Goal: Check status: Check status

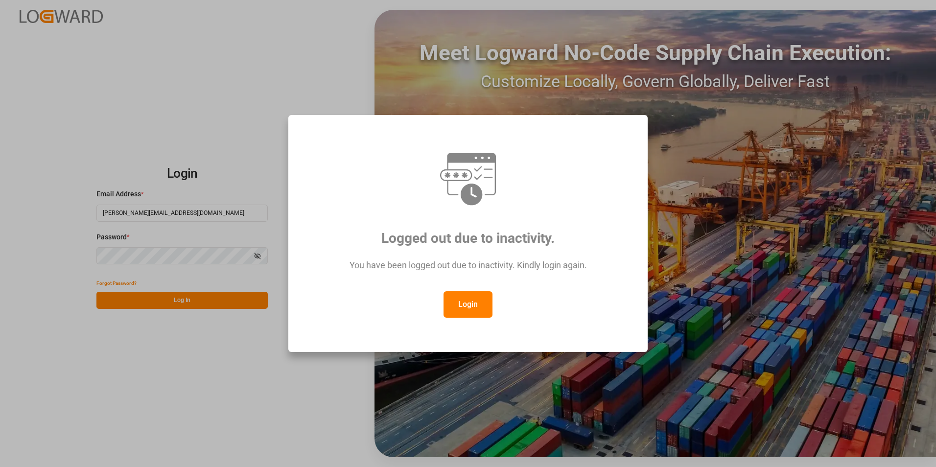
click at [472, 308] on button "Login" at bounding box center [468, 304] width 49 height 26
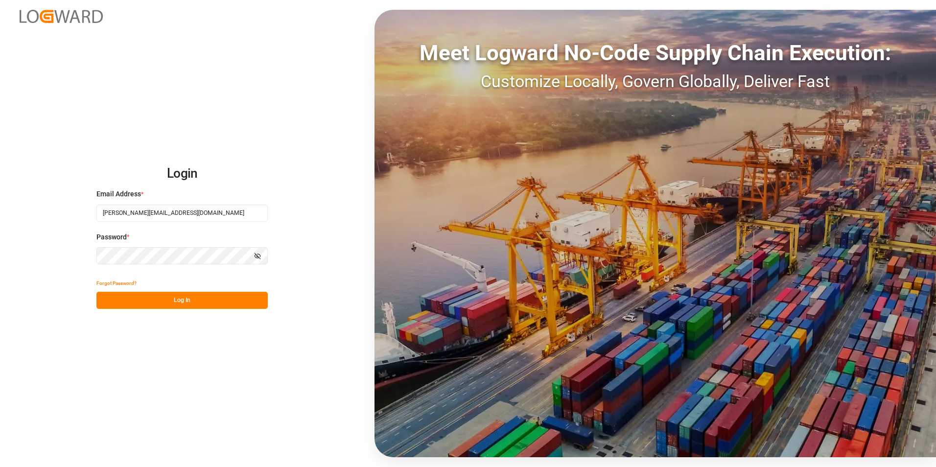
click at [192, 303] on button "Log In" at bounding box center [181, 300] width 171 height 17
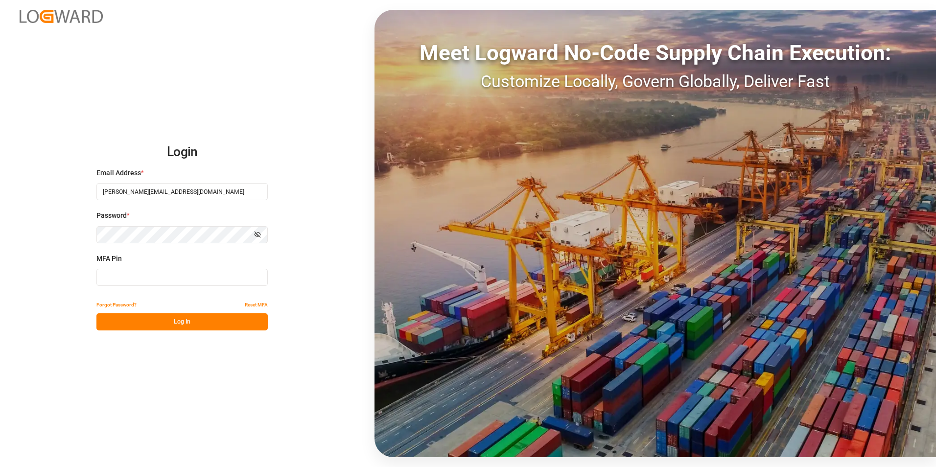
click at [122, 276] on input at bounding box center [181, 277] width 171 height 17
click at [200, 277] on input at bounding box center [181, 277] width 171 height 17
type input "706928"
click at [187, 320] on button "Log In" at bounding box center [181, 321] width 171 height 17
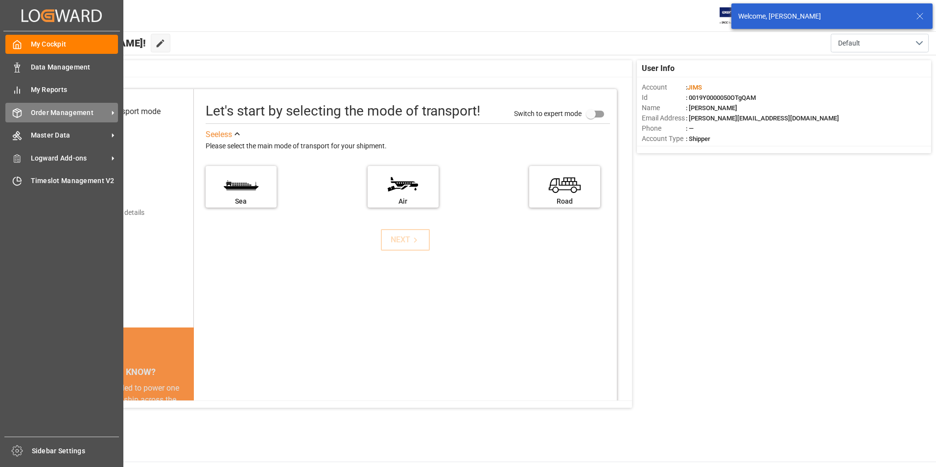
click at [22, 109] on icon at bounding box center [17, 113] width 10 height 10
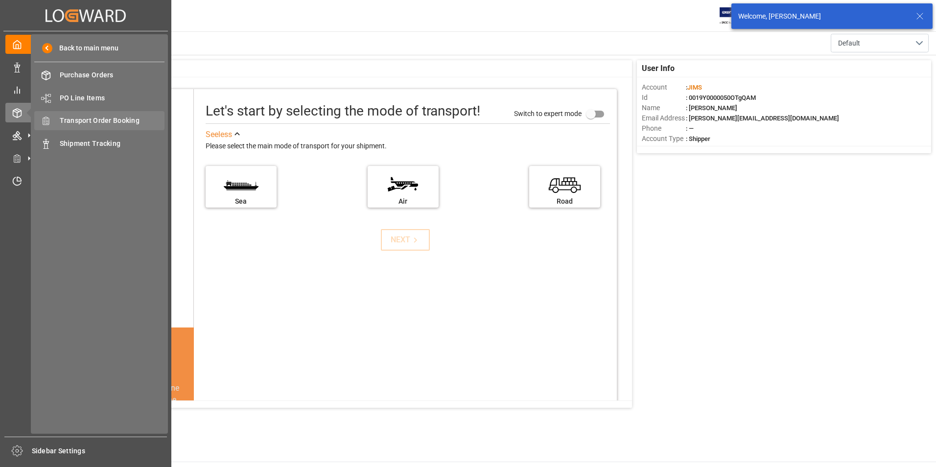
click at [73, 120] on span "Transport Order Booking" at bounding box center [112, 121] width 105 height 10
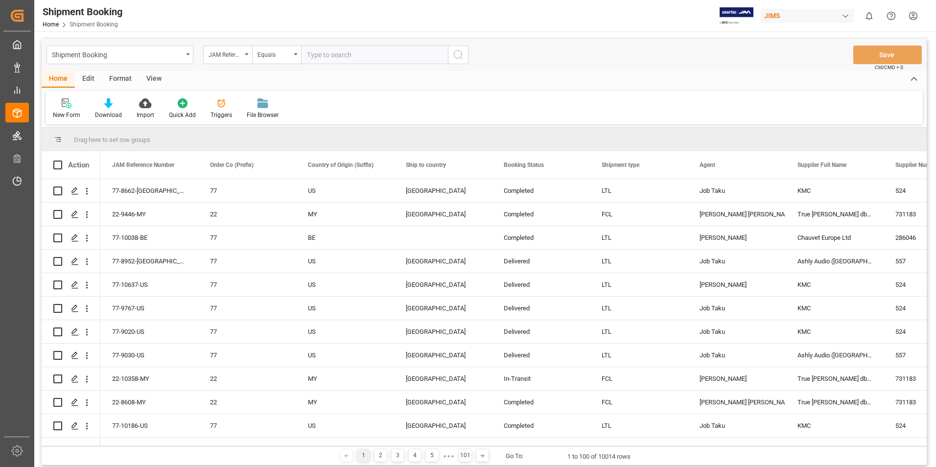
click at [311, 55] on input "text" at bounding box center [374, 55] width 147 height 19
type input "77-10089-gb"
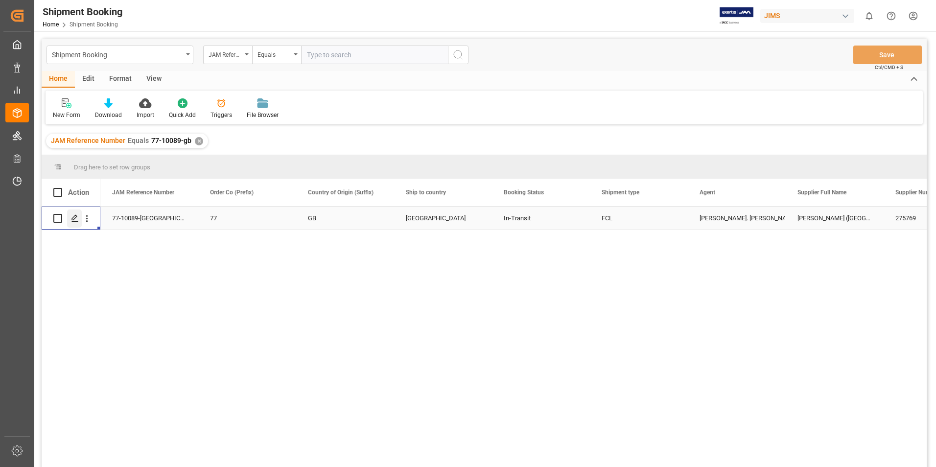
click at [72, 217] on icon "Press SPACE to select this row." at bounding box center [75, 219] width 8 height 8
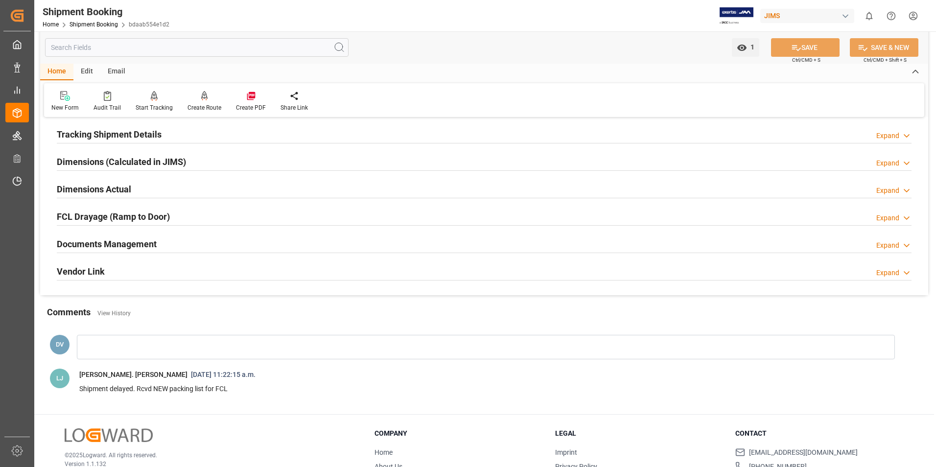
scroll to position [245, 0]
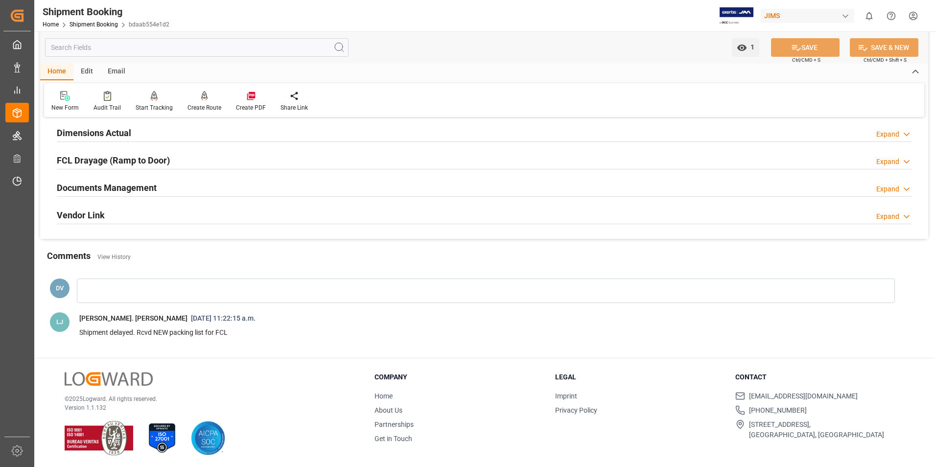
click at [907, 189] on icon at bounding box center [907, 189] width 10 height 10
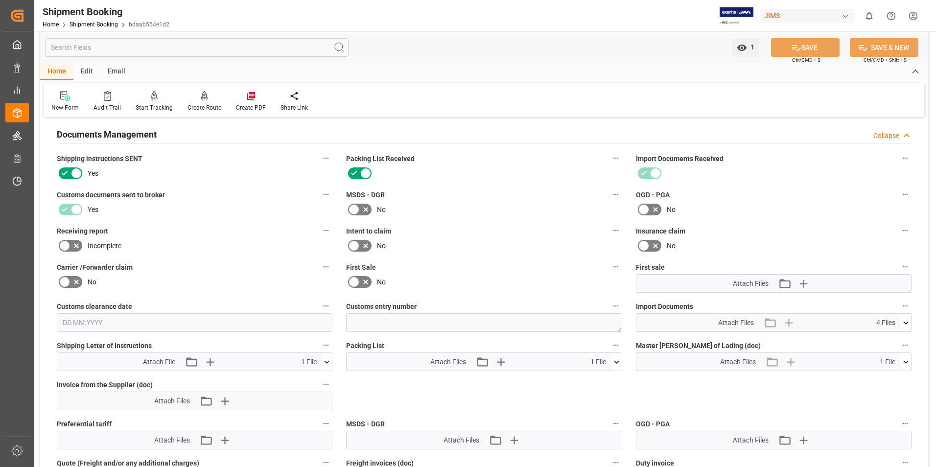
scroll to position [392, 0]
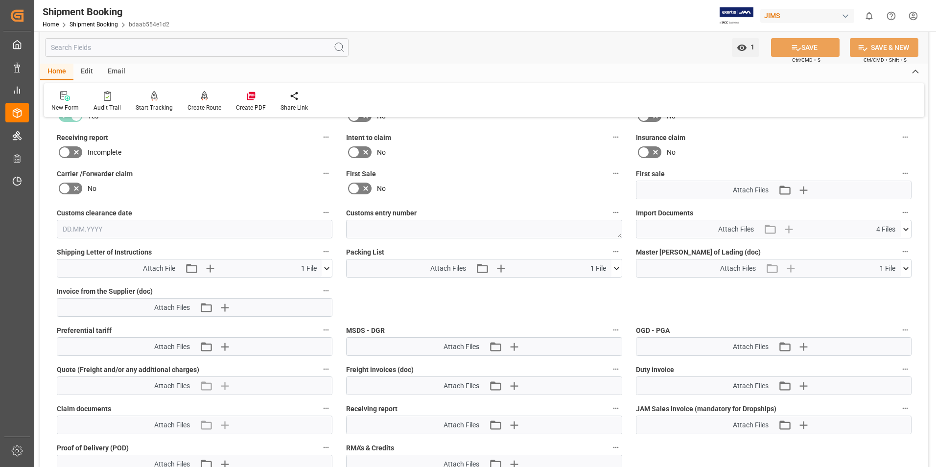
click at [905, 227] on icon at bounding box center [906, 229] width 10 height 10
click at [881, 260] on icon at bounding box center [880, 258] width 10 height 10
click at [919, 161] on div "Quote Ready In-Transit Delivered Completed Cancelled References Expand JAM Refe…" at bounding box center [484, 124] width 888 height 780
click at [900, 278] on icon at bounding box center [901, 278] width 10 height 10
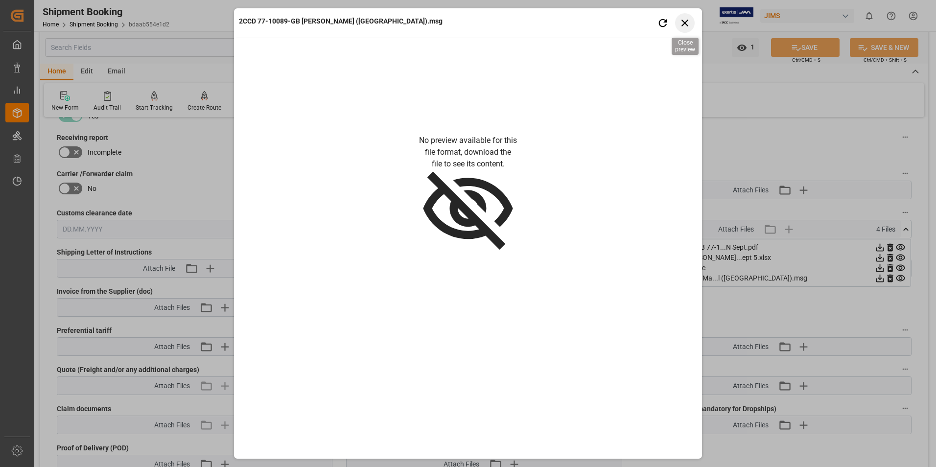
click at [680, 17] on icon "button" at bounding box center [685, 23] width 12 height 12
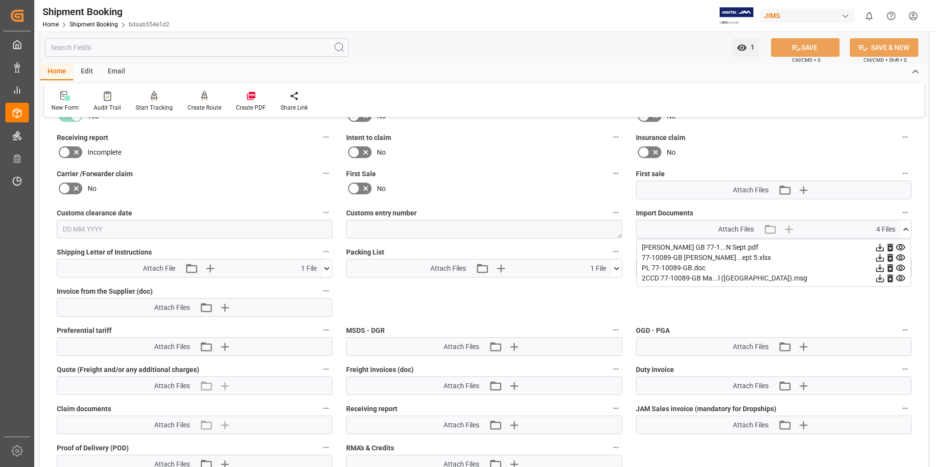
click at [326, 268] on icon at bounding box center [327, 268] width 5 height 3
click at [303, 286] on icon at bounding box center [301, 287] width 8 height 8
click at [912, 137] on div "Insurance claim No" at bounding box center [773, 145] width 289 height 36
click at [876, 254] on icon at bounding box center [880, 258] width 10 height 10
click at [693, 313] on div "Quote Ready In-Transit Delivered Completed Cancelled References Expand JAM Refe…" at bounding box center [484, 124] width 888 height 780
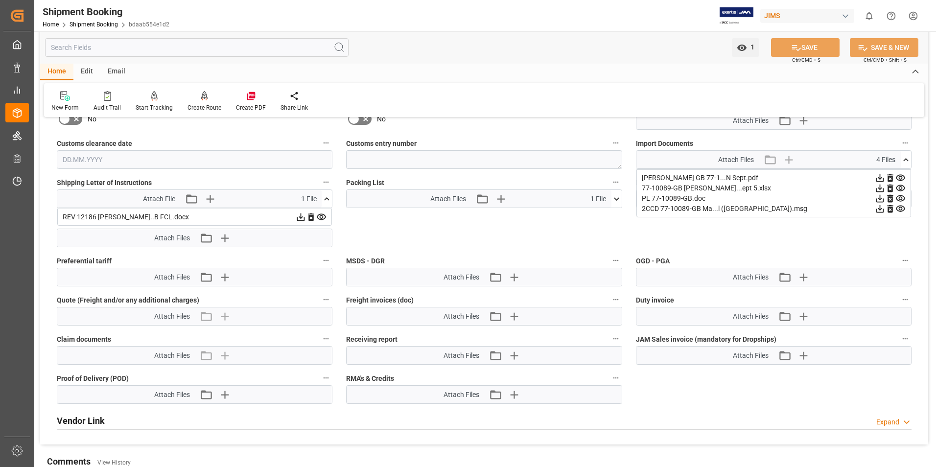
scroll to position [441, 0]
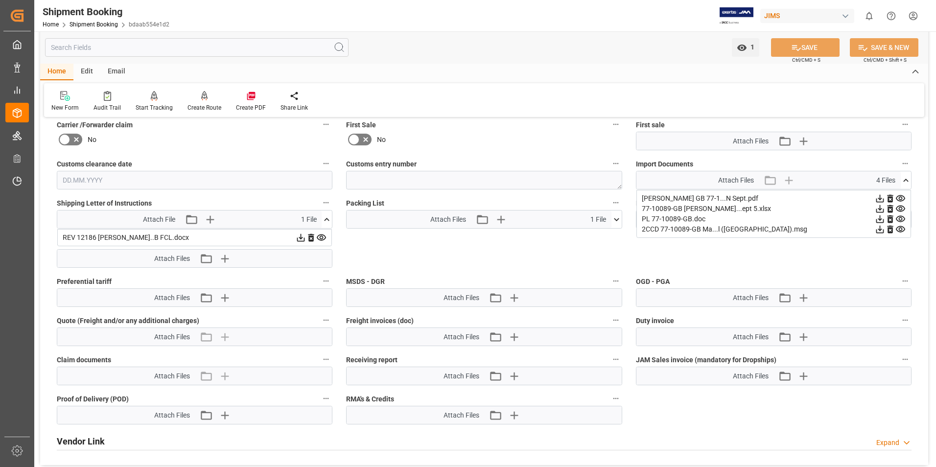
click at [619, 217] on icon at bounding box center [617, 220] width 10 height 10
click at [881, 200] on icon at bounding box center [880, 198] width 10 height 10
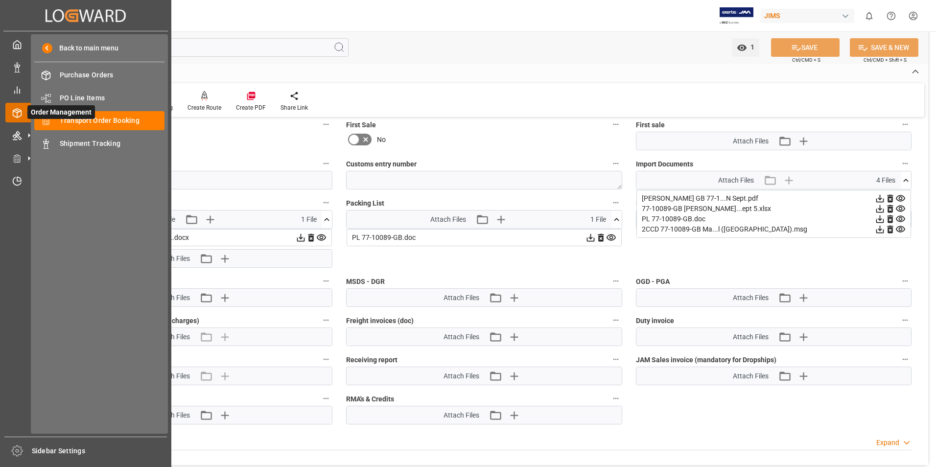
click at [18, 113] on icon at bounding box center [17, 113] width 10 height 10
click at [74, 119] on span "Transport Order Booking" at bounding box center [112, 121] width 105 height 10
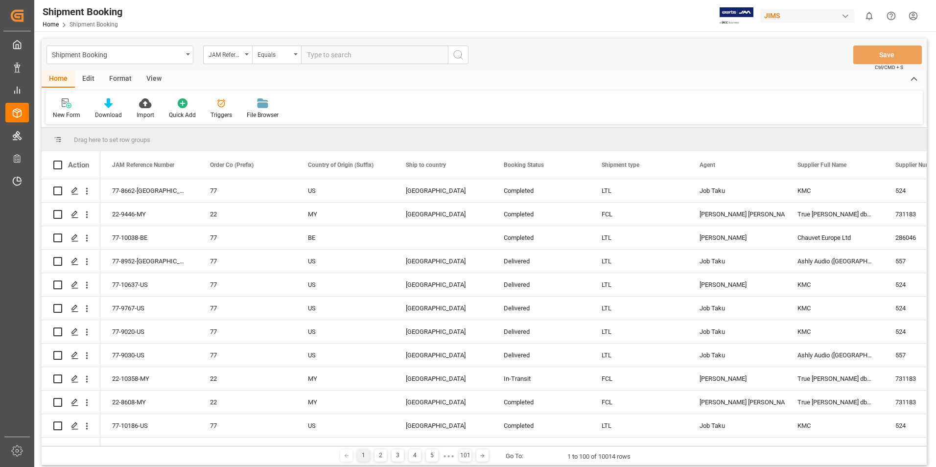
click at [307, 55] on input "text" at bounding box center [374, 55] width 147 height 19
type input "77-10201-gb"
click at [462, 57] on icon "search button" at bounding box center [459, 55] width 12 height 12
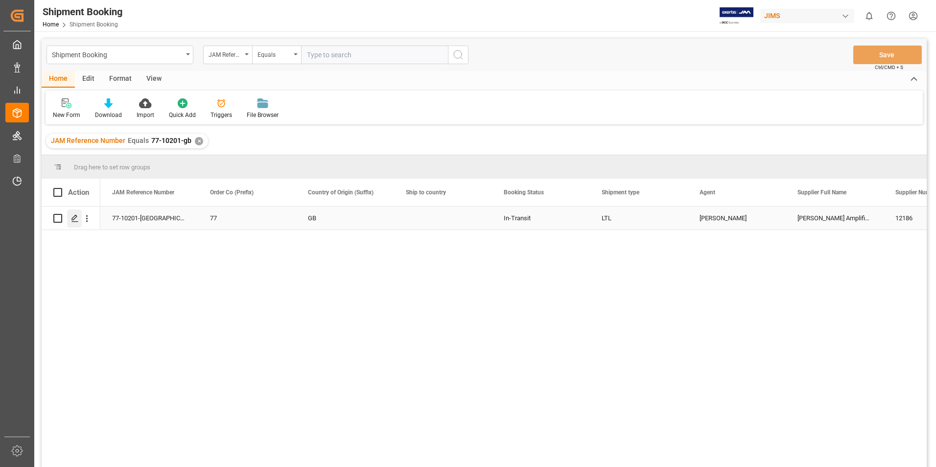
click at [78, 218] on icon "Press SPACE to select this row." at bounding box center [75, 219] width 8 height 8
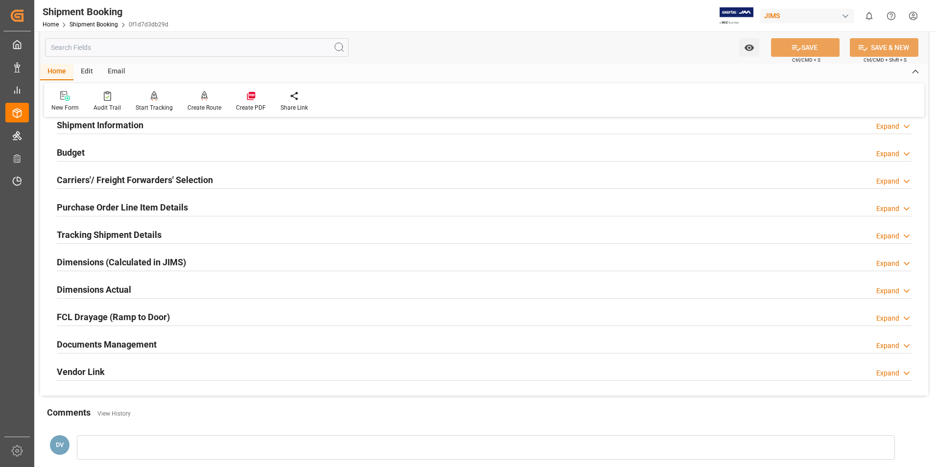
scroll to position [196, 0]
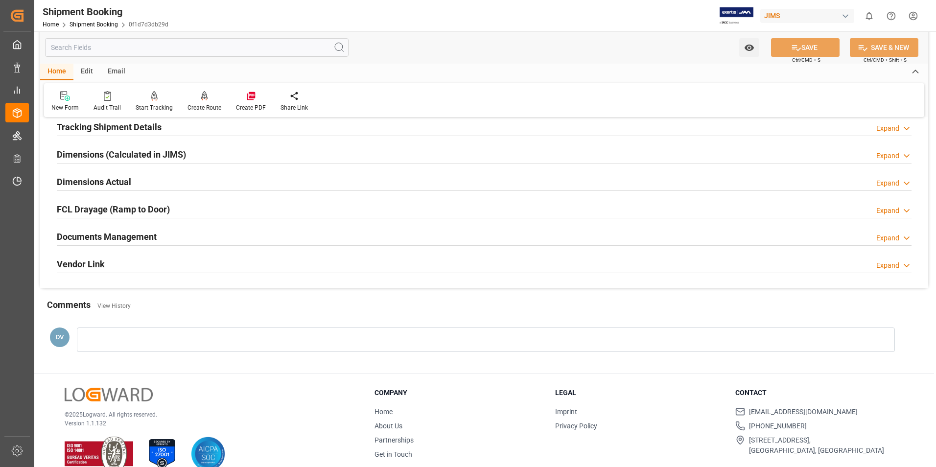
click at [911, 239] on icon at bounding box center [907, 238] width 10 height 10
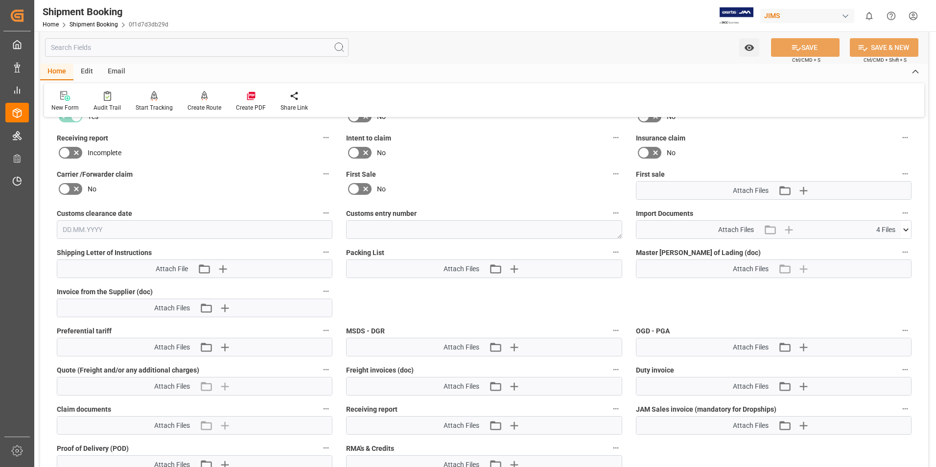
scroll to position [392, 0]
click at [906, 229] on icon at bounding box center [906, 229] width 5 height 3
click at [880, 257] on icon at bounding box center [880, 258] width 10 height 10
